Goal: Transaction & Acquisition: Purchase product/service

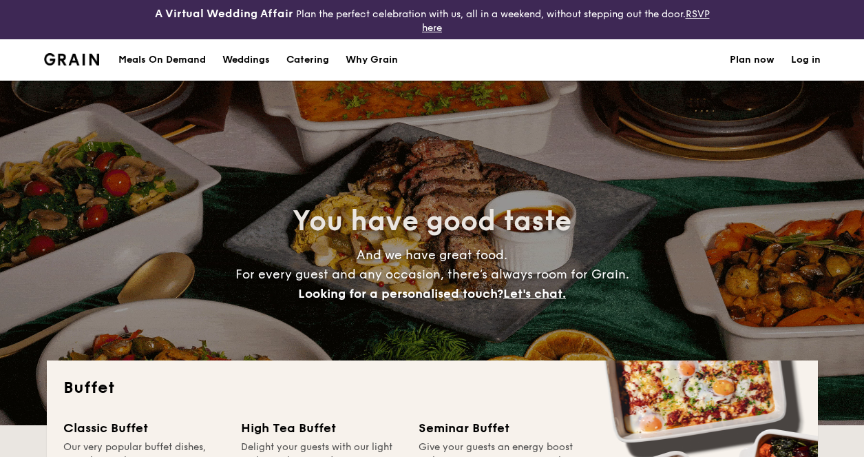
select select
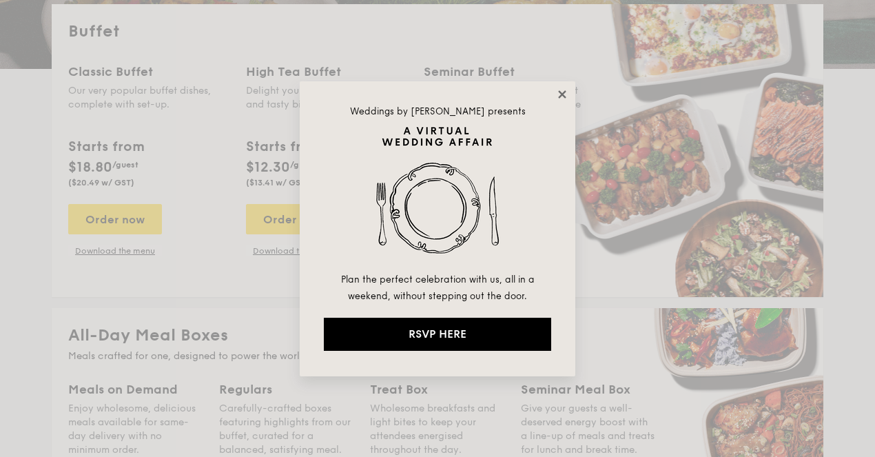
click at [560, 90] on icon at bounding box center [562, 94] width 12 height 12
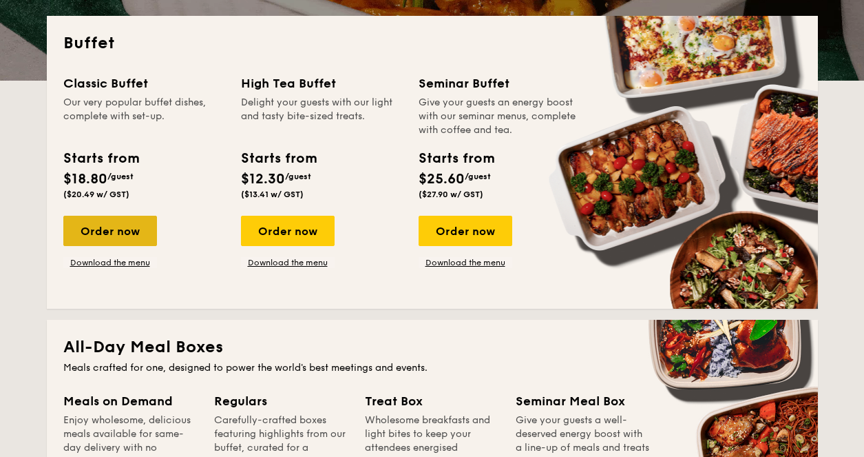
click at [133, 238] on div "Order now" at bounding box center [110, 231] width 94 height 30
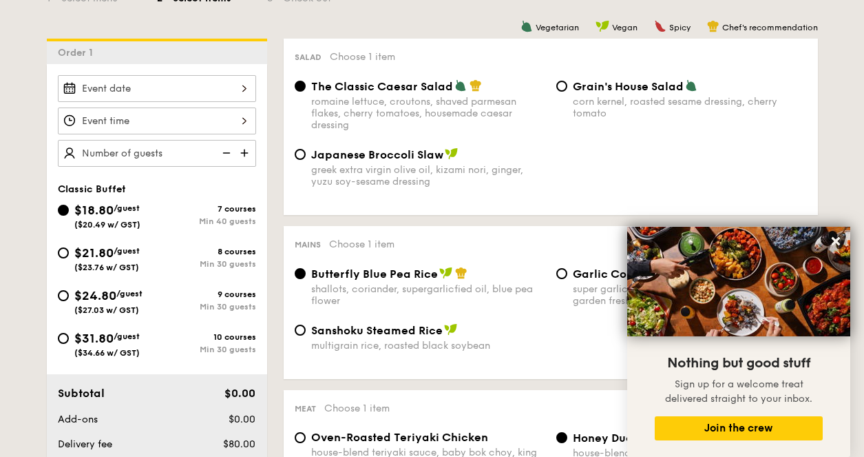
scroll to position [413, 0]
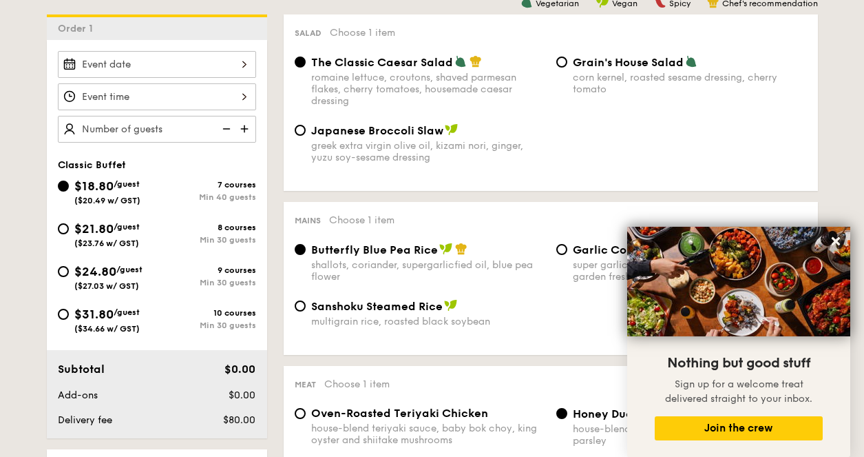
click at [149, 230] on div "$21.80 /guest ($23.76 w/ GST)" at bounding box center [107, 233] width 99 height 29
click at [69, 230] on input "$21.80 /guest ($23.76 w/ GST) 8 courses Min 30 guests" at bounding box center [63, 228] width 11 height 11
radio input "true"
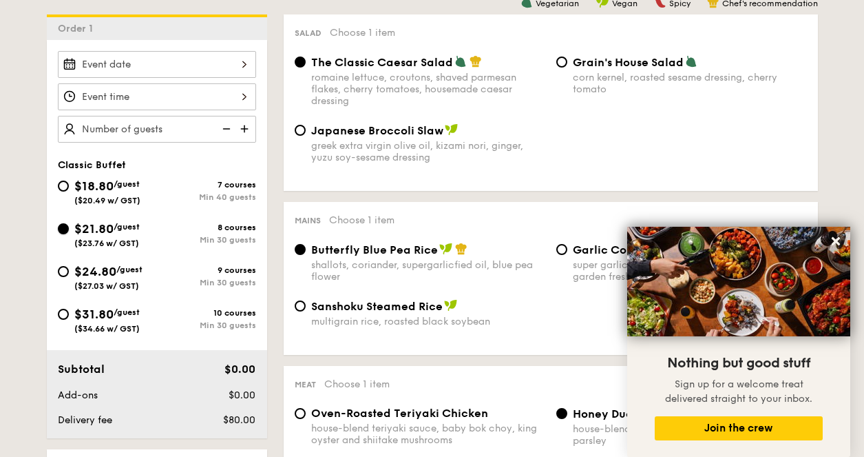
radio input "true"
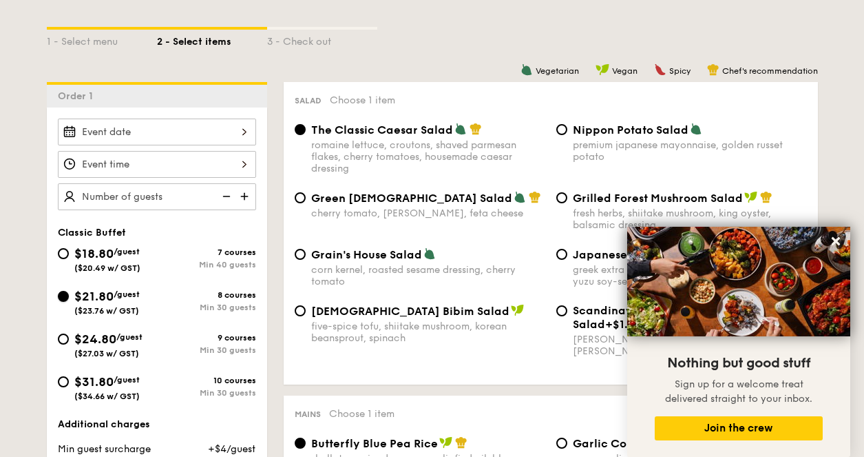
scroll to position [344, 0]
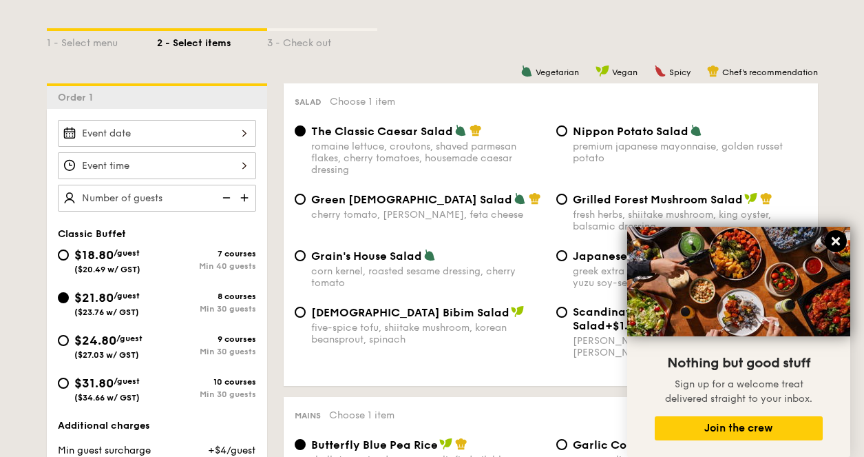
click at [833, 247] on icon at bounding box center [836, 241] width 12 height 12
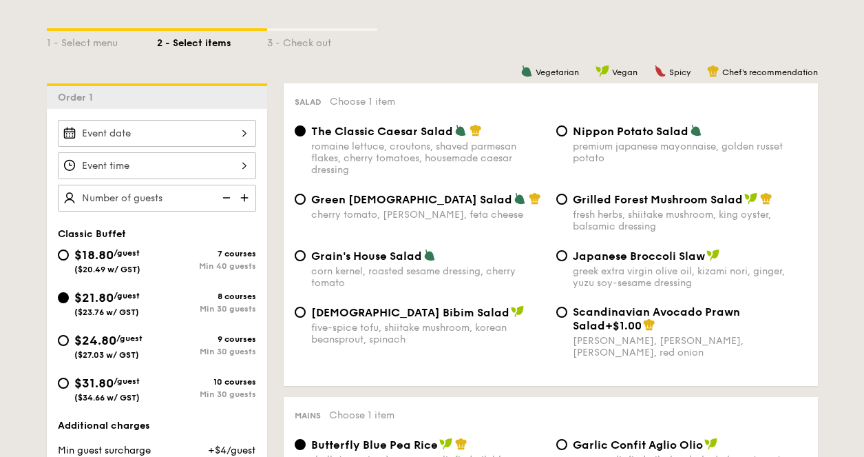
click at [700, 144] on div "premium japanese mayonnaise, golden russet potato" at bounding box center [690, 152] width 234 height 23
click at [568, 136] on input "Nippon Potato Salad premium japanese mayonnaise, golden russet potato" at bounding box center [561, 130] width 11 height 11
radio input "true"
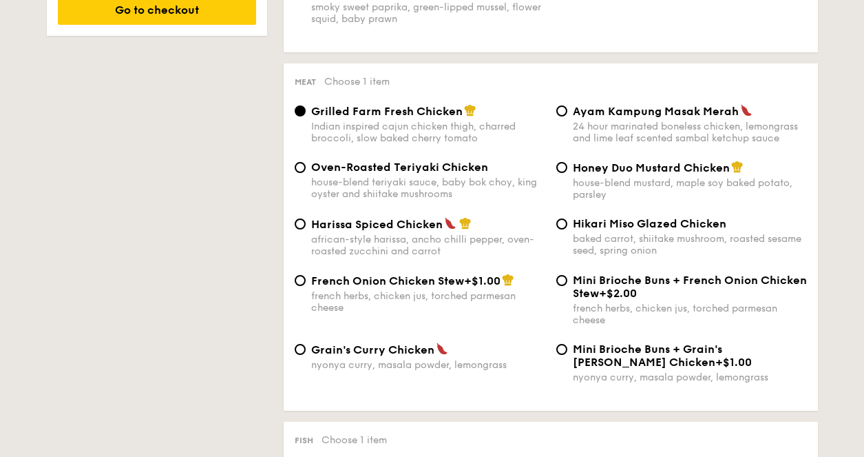
scroll to position [1033, 0]
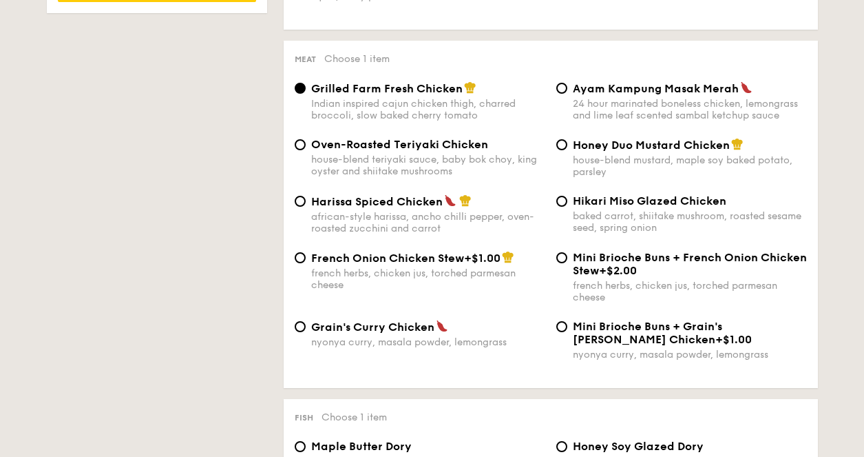
click at [472, 162] on div "house-blend teriyaki sauce, baby bok choy, king oyster and shiitake mushrooms" at bounding box center [428, 165] width 234 height 23
click at [306, 150] on input "Oven-Roasted Teriyaki Chicken house-blend teriyaki sauce, baby bok choy, king o…" at bounding box center [300, 144] width 11 height 11
radio input "true"
click at [488, 98] on div "Indian inspired cajun chicken thigh, charred broccoli, slow baked cherry tomato" at bounding box center [428, 109] width 234 height 23
click at [306, 94] on input "Grilled Farm Fresh Chicken Indian inspired cajun chicken thigh, charred broccol…" at bounding box center [300, 88] width 11 height 11
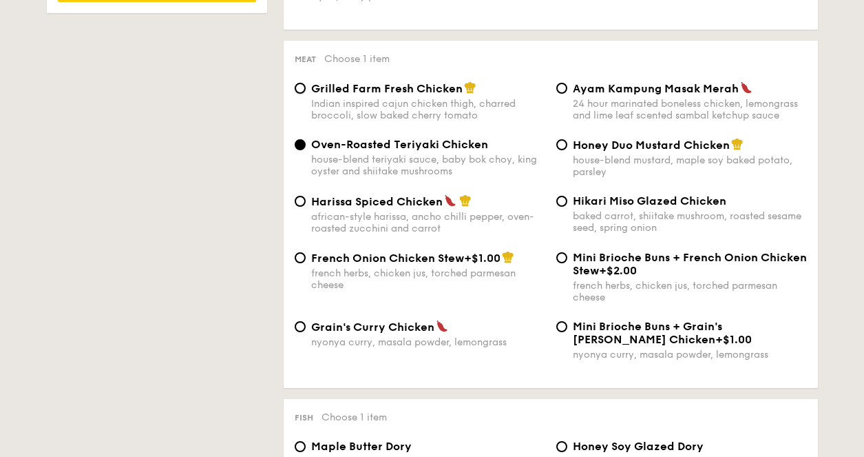
radio input "true"
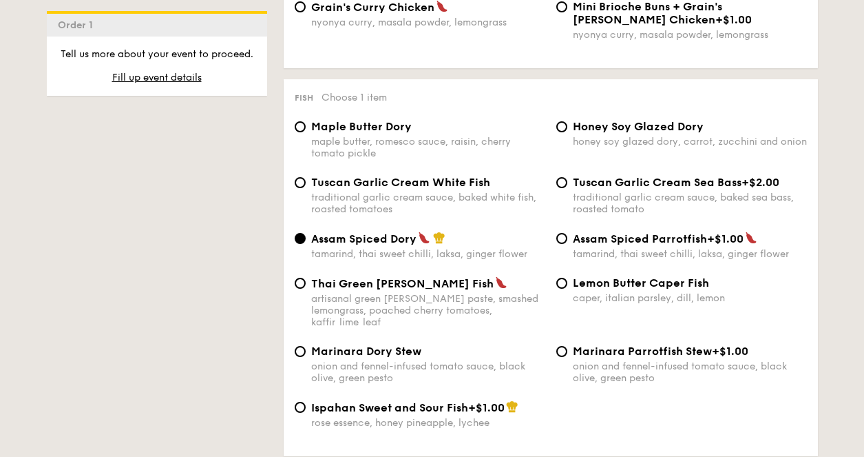
scroll to position [1377, 0]
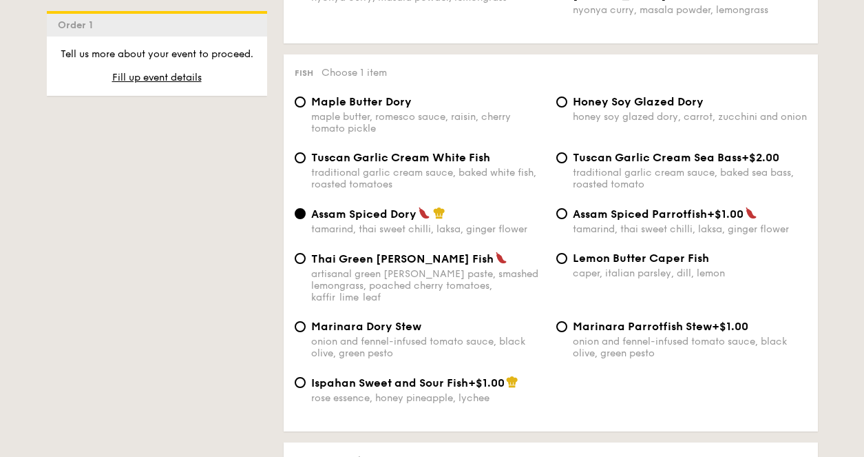
click at [370, 335] on div "onion and fennel-infused tomato sauce, black olive, green pesto" at bounding box center [428, 346] width 234 height 23
click at [306, 327] on input "Marinara Dory Stew onion and fennel-infused tomato sauce, black olive, green pe…" at bounding box center [300, 326] width 11 height 11
radio input "true"
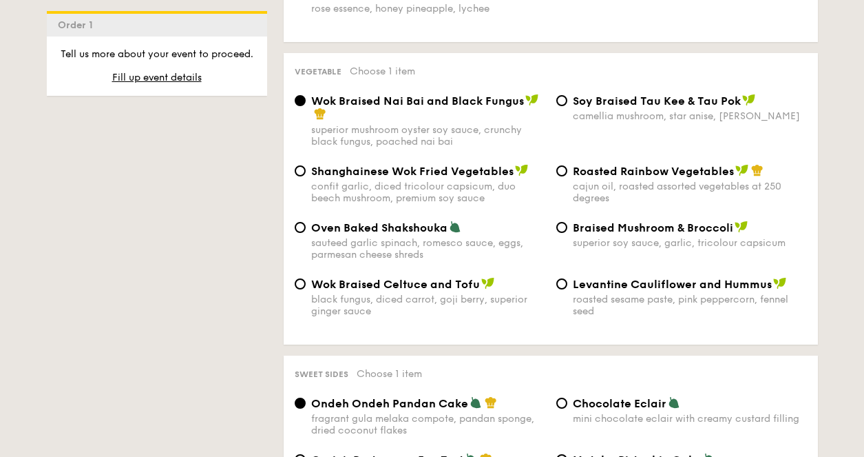
scroll to position [1791, 0]
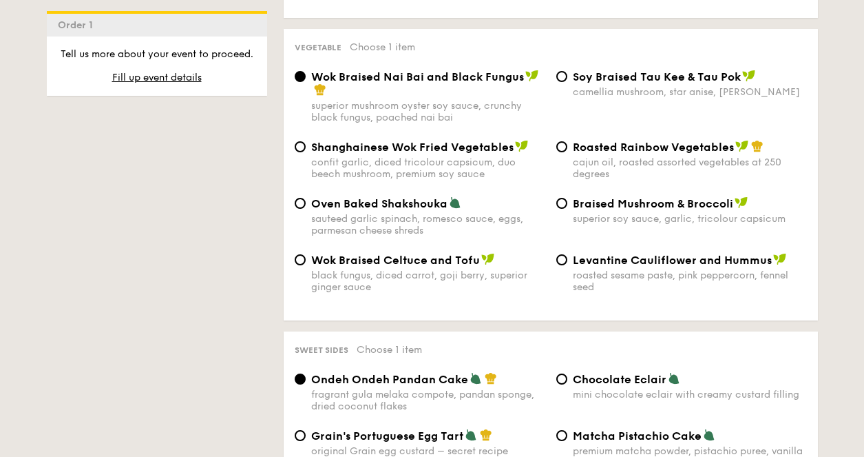
click at [731, 70] on span "⁠Soy Braised Tau Kee & Tau Pok" at bounding box center [657, 76] width 168 height 13
click at [568, 71] on input "⁠Soy Braised Tau Kee & Tau Pok camellia mushroom, star anise, goji [PERSON_NAME]" at bounding box center [561, 76] width 11 height 11
radio input "true"
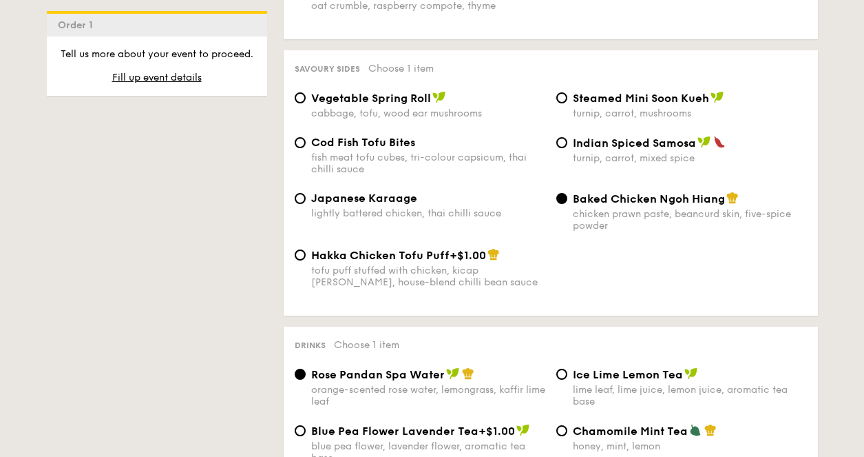
scroll to position [2411, 0]
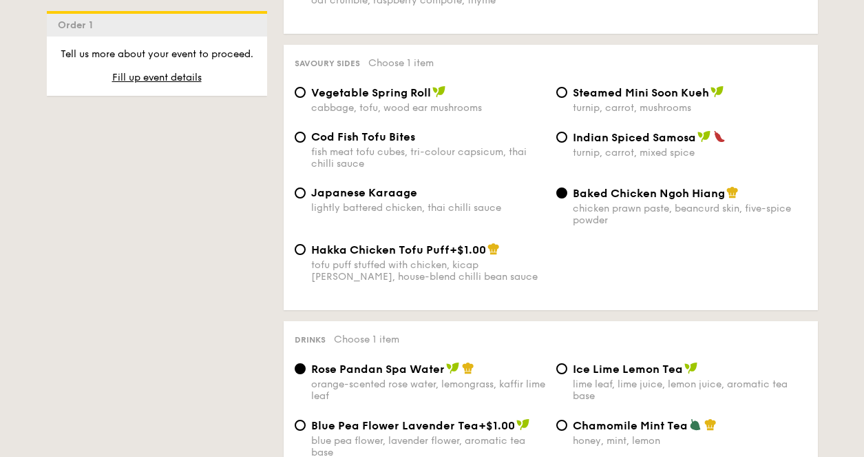
click at [416, 146] on div "fish meat tofu cubes, tri-colour capsicum, thai chilli sauce" at bounding box center [428, 157] width 234 height 23
click at [306, 138] on input "Cod Fish Tofu Bites fish meat tofu cubes, tri-colour capsicum, thai chilli sauce" at bounding box center [300, 137] width 11 height 11
radio input "true"
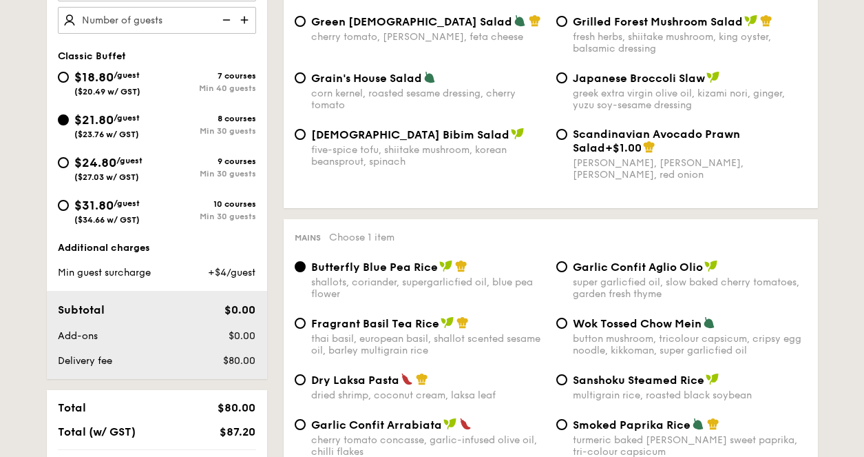
scroll to position [315, 0]
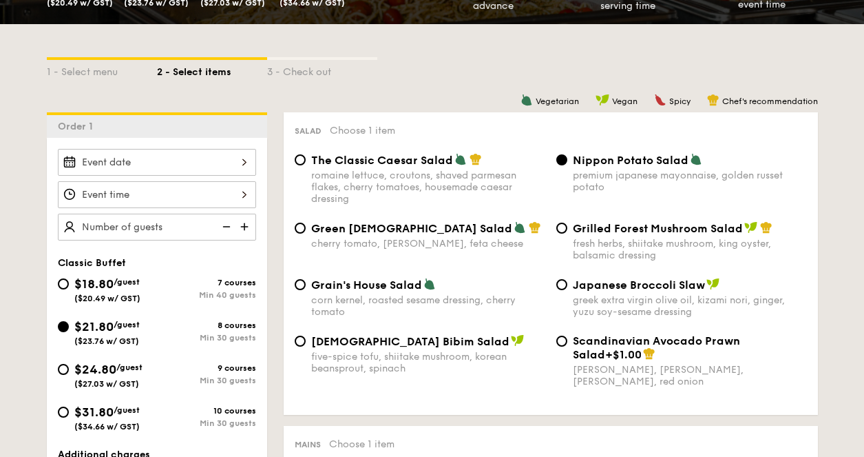
click at [233, 166] on div at bounding box center [157, 162] width 198 height 27
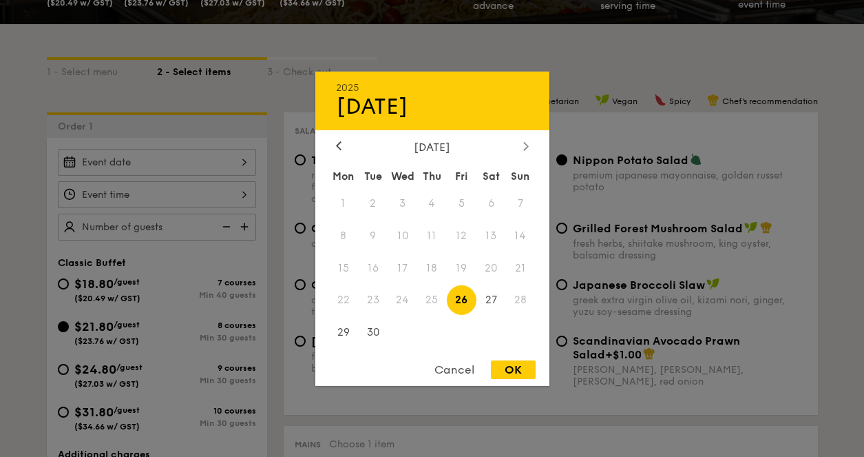
click at [530, 146] on div at bounding box center [526, 146] width 12 height 13
click at [496, 237] on span "11" at bounding box center [492, 235] width 30 height 30
click at [513, 361] on div "OK" at bounding box center [513, 369] width 45 height 19
type input "[DATE]"
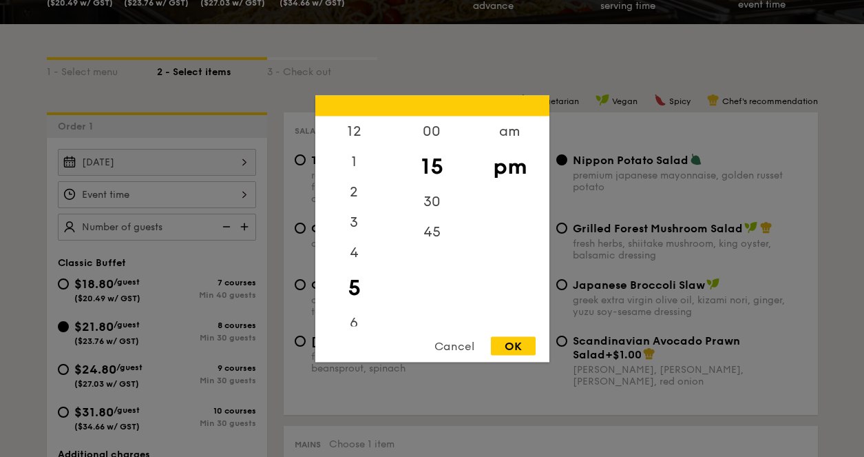
click at [214, 184] on div "12 1 2 3 4 5 6 7 8 9 10 11 00 15 30 45 am pm Cancel OK" at bounding box center [157, 194] width 198 height 27
drag, startPoint x: 351, startPoint y: 281, endPoint x: 348, endPoint y: 207, distance: 73.7
click at [348, 207] on div "12 1 2 3 4 5 6 7 8 9 10 11" at bounding box center [354, 221] width 78 height 210
click at [356, 289] on div "5" at bounding box center [354, 287] width 78 height 40
click at [509, 346] on div "OK" at bounding box center [513, 345] width 45 height 19
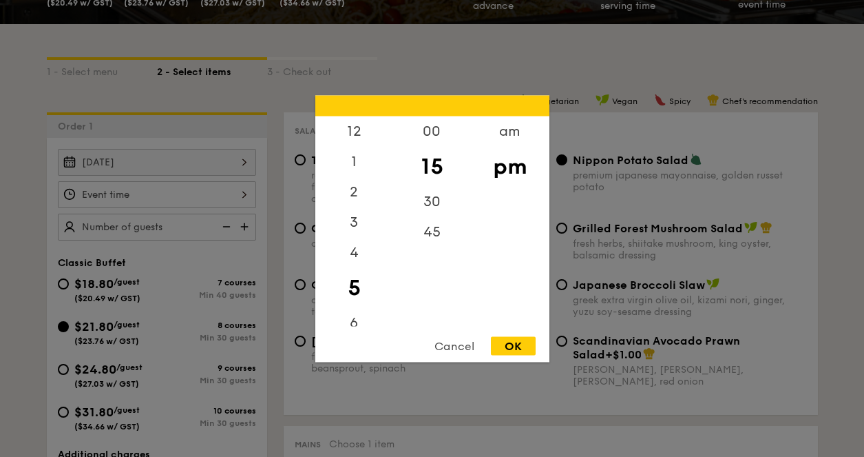
type input "5:15PM"
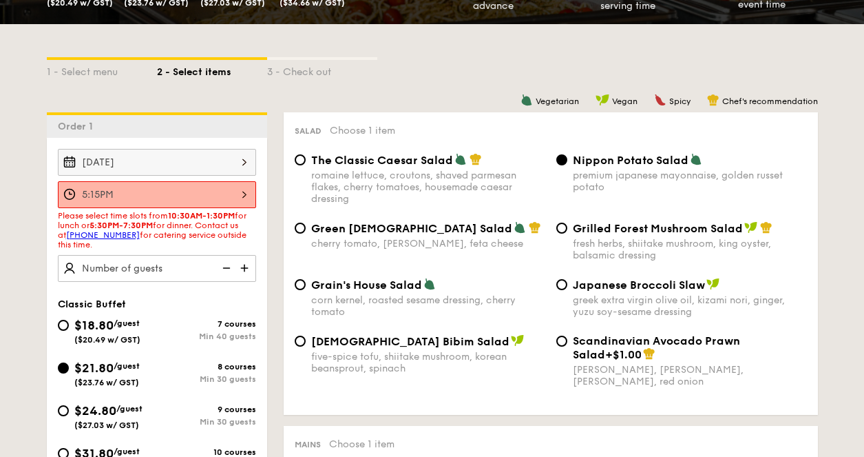
click at [247, 271] on img at bounding box center [246, 268] width 21 height 26
type input "30 guests"
click at [247, 191] on div "5:15PM" at bounding box center [157, 194] width 198 height 27
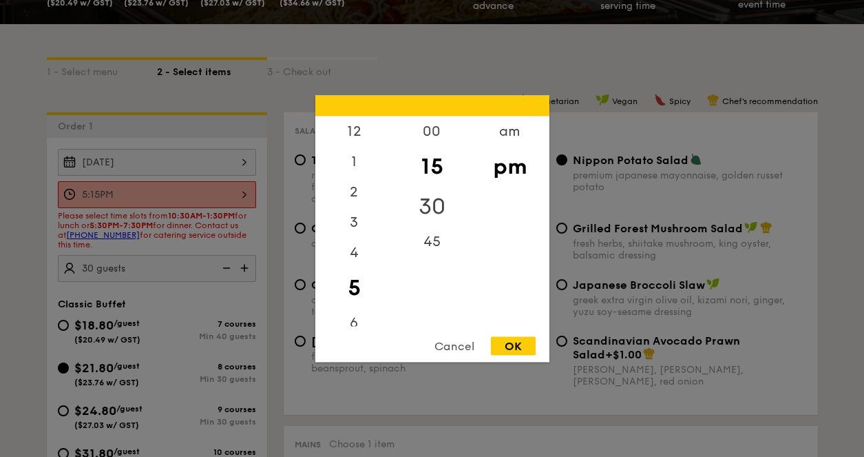
click at [436, 208] on div "30" at bounding box center [432, 206] width 78 height 40
click at [515, 352] on div "OK" at bounding box center [513, 345] width 45 height 19
type input "5:30PM"
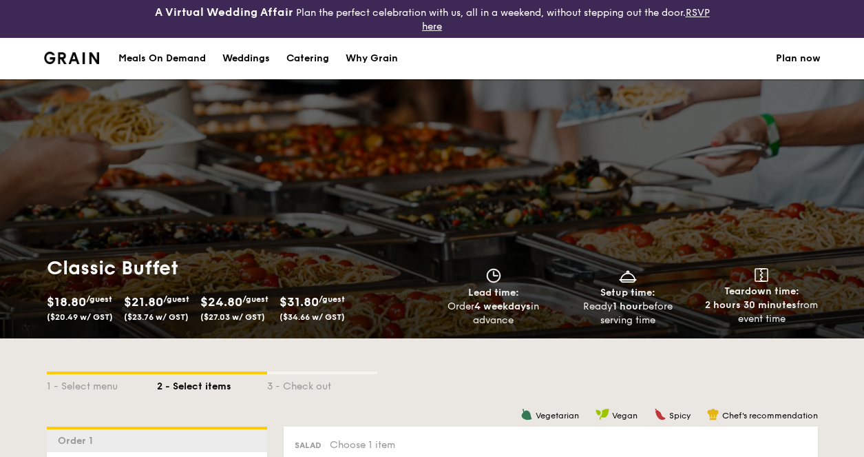
scroll to position [0, 0]
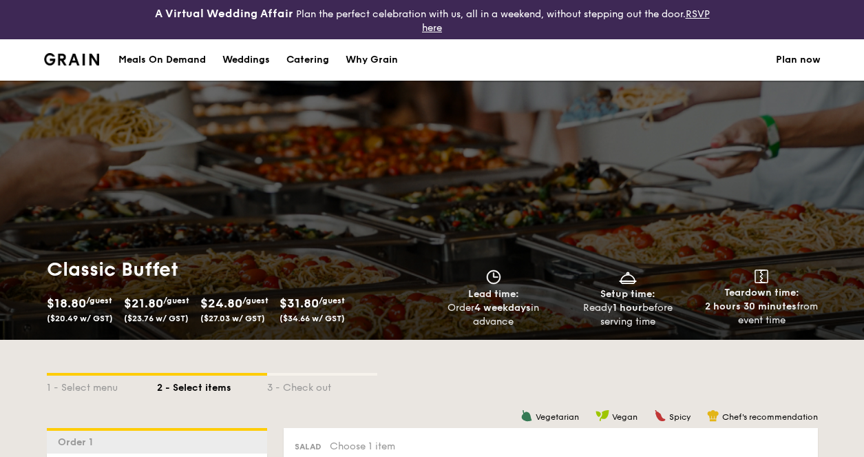
scroll to position [384, 0]
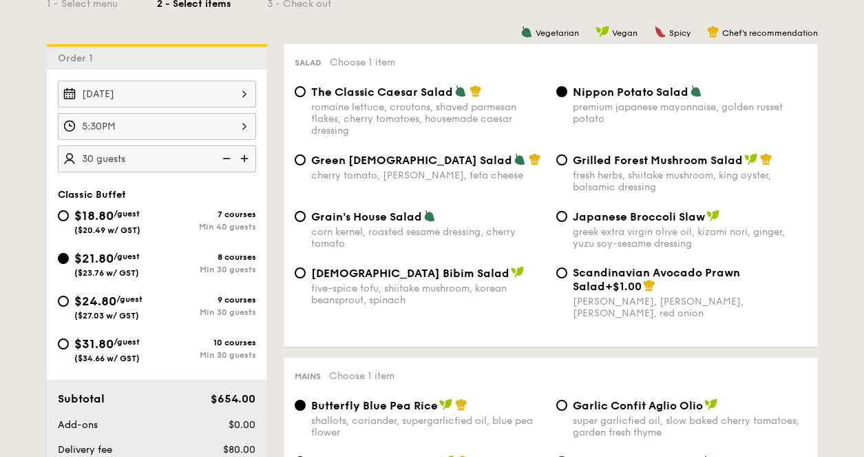
select select
